Goal: Task Accomplishment & Management: Manage account settings

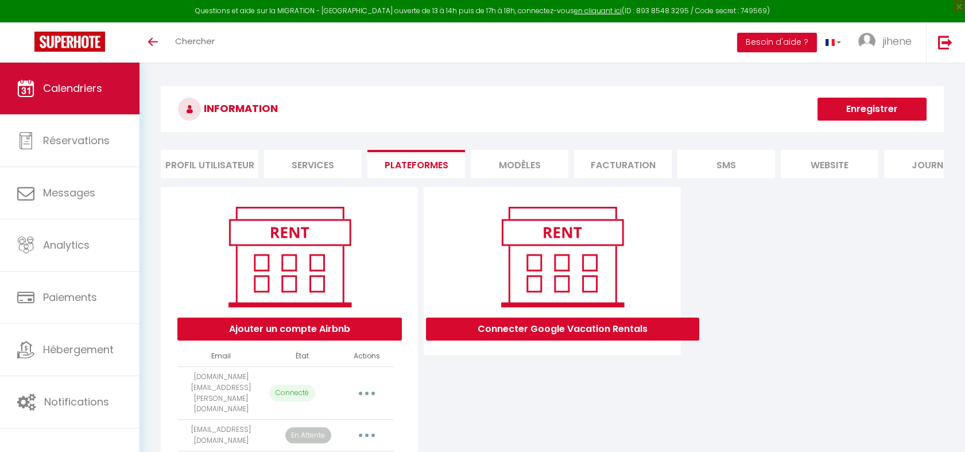
click at [23, 90] on icon at bounding box center [25, 88] width 17 height 17
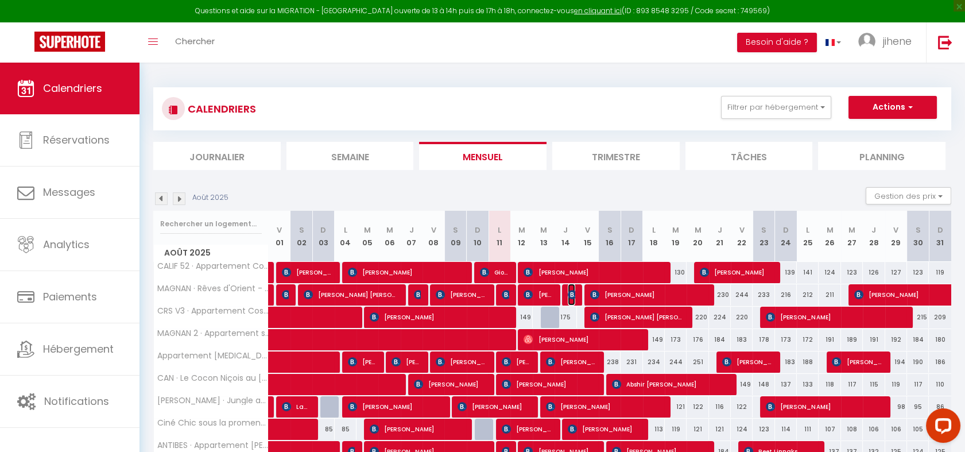
click at [572, 291] on img at bounding box center [571, 294] width 9 height 9
select select "OK"
select select "0"
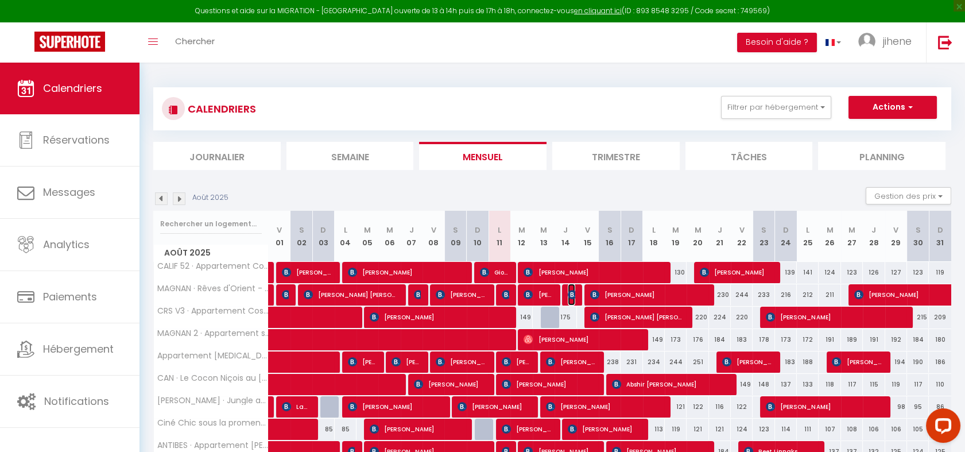
select select "1"
select select
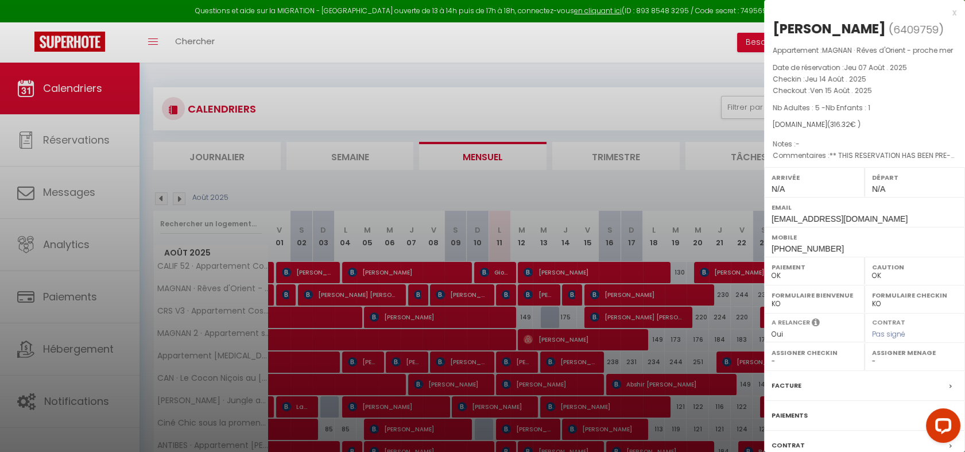
click at [572, 291] on div at bounding box center [482, 226] width 965 height 452
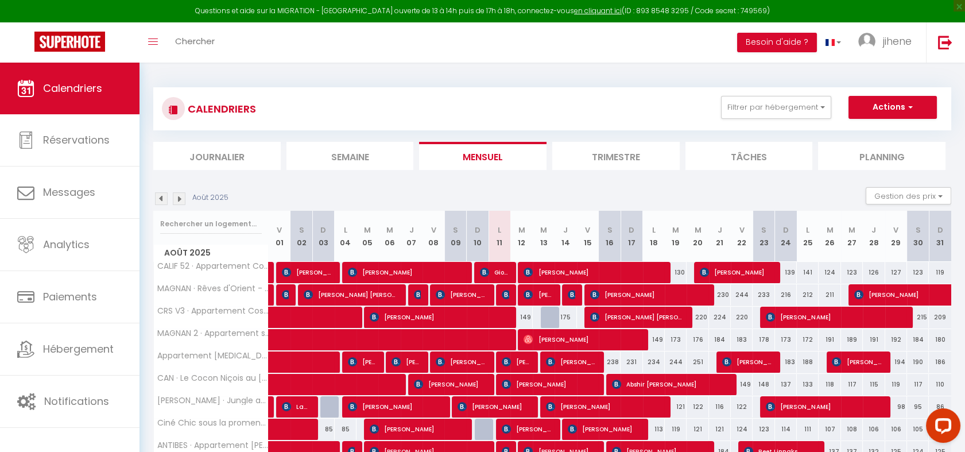
scroll to position [108, 0]
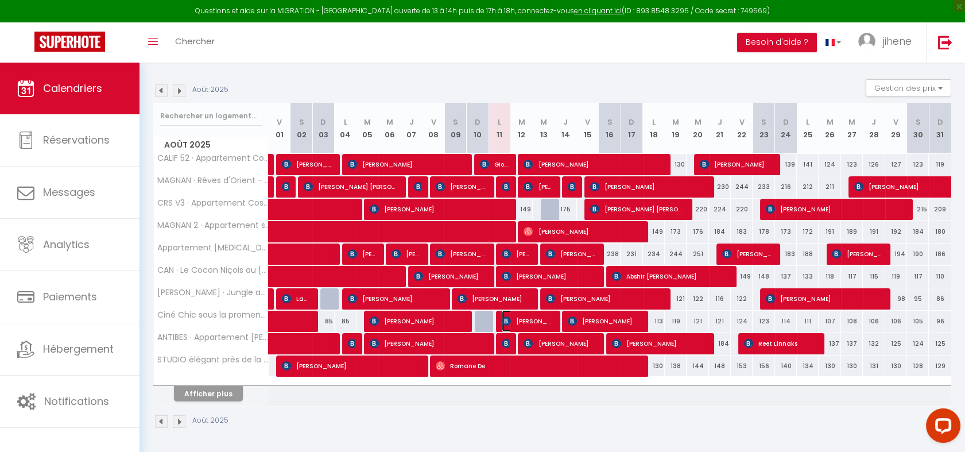
click at [523, 320] on span "[PERSON_NAME]" at bounding box center [527, 321] width 51 height 22
select select "KO"
